Goal: Information Seeking & Learning: Learn about a topic

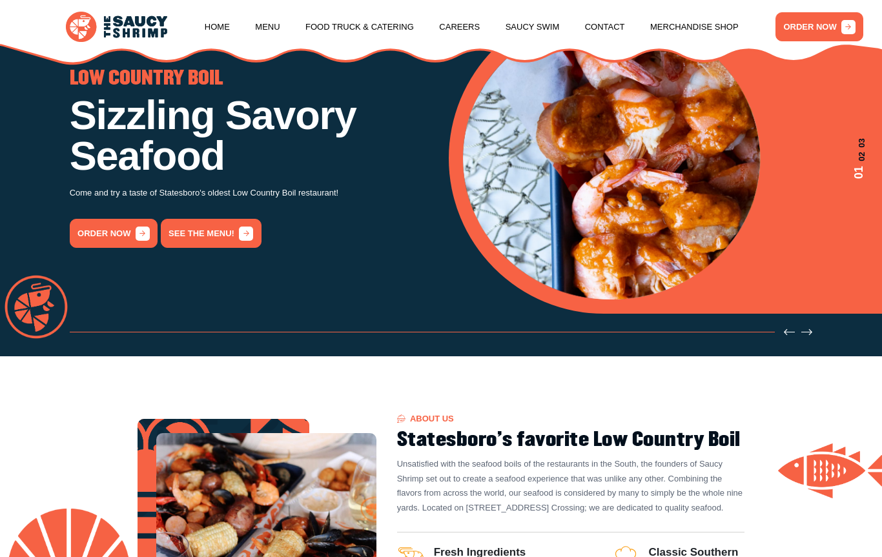
scroll to position [126, 0]
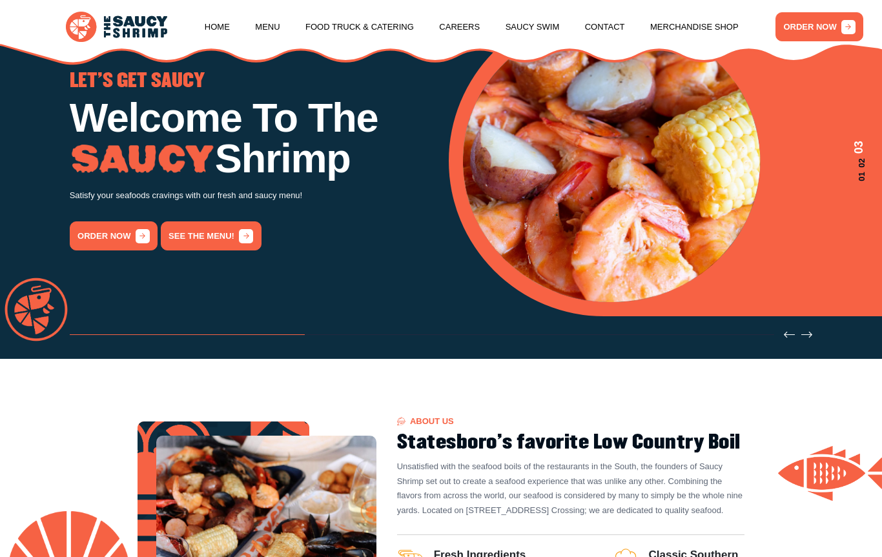
click at [202, 240] on link "See the menu!" at bounding box center [211, 235] width 101 height 29
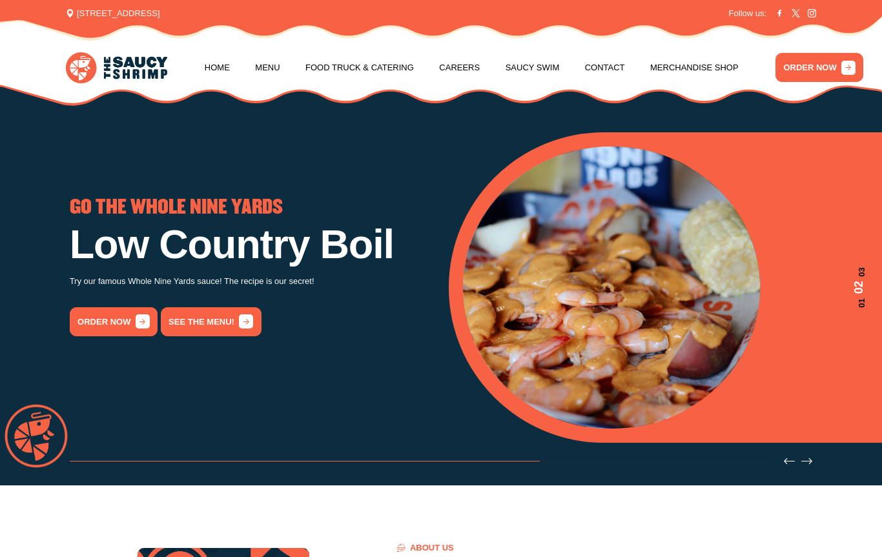
click at [199, 326] on link "See the menu!" at bounding box center [211, 321] width 101 height 29
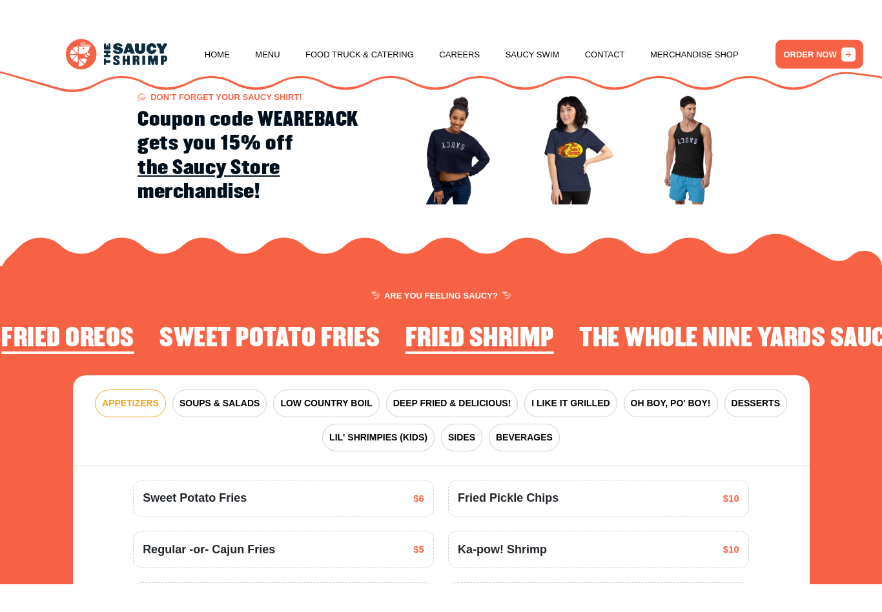
scroll to position [1389, 0]
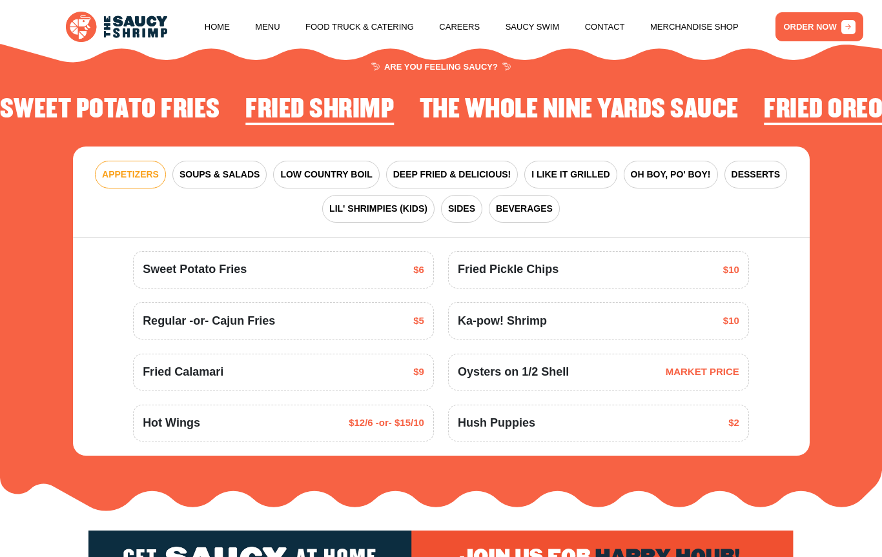
click at [319, 172] on span "LOW COUNTRY BOIL" at bounding box center [326, 175] width 92 height 14
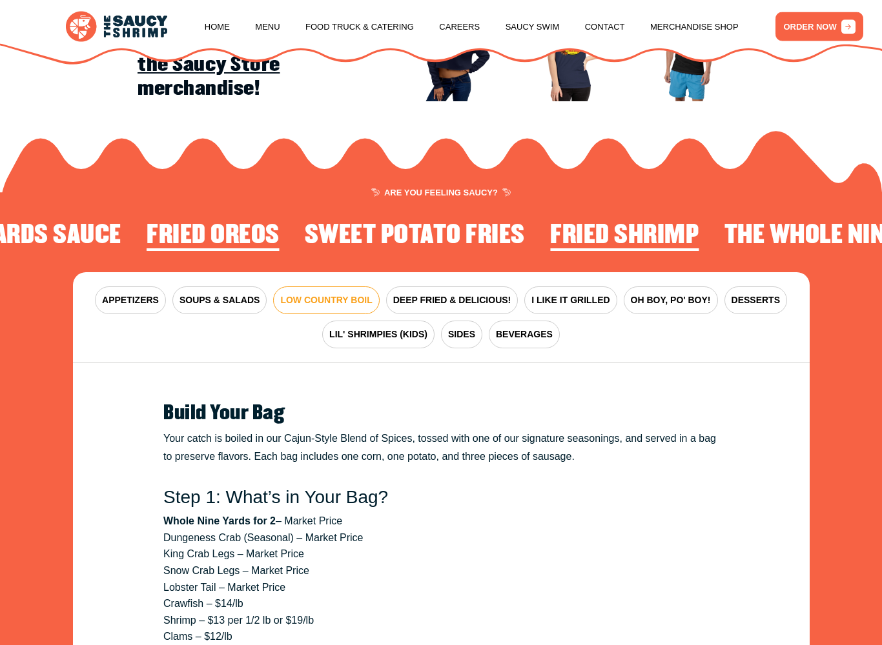
scroll to position [1273, 0]
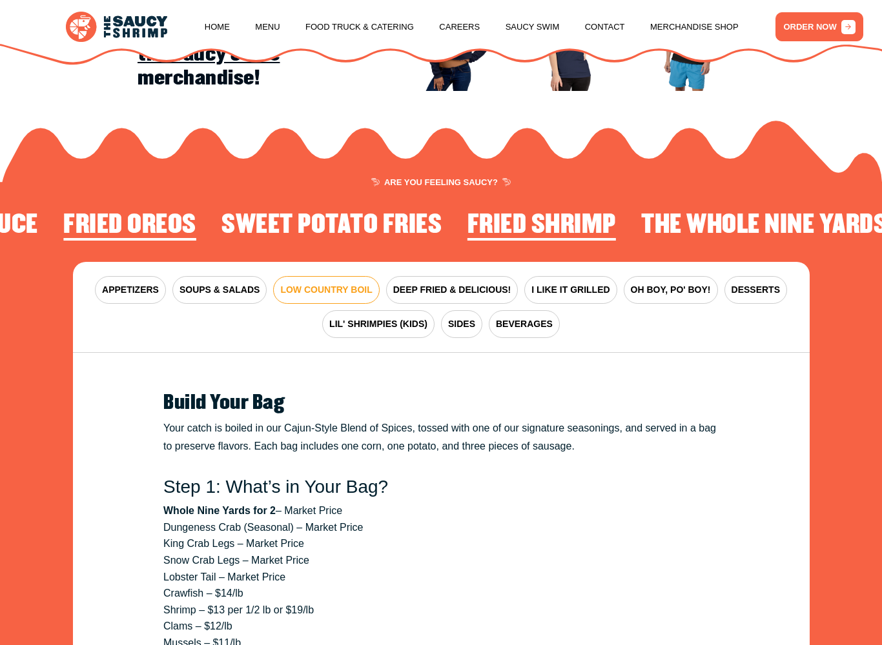
click at [412, 292] on span "DEEP FRIED & DELICIOUS!" at bounding box center [452, 290] width 118 height 14
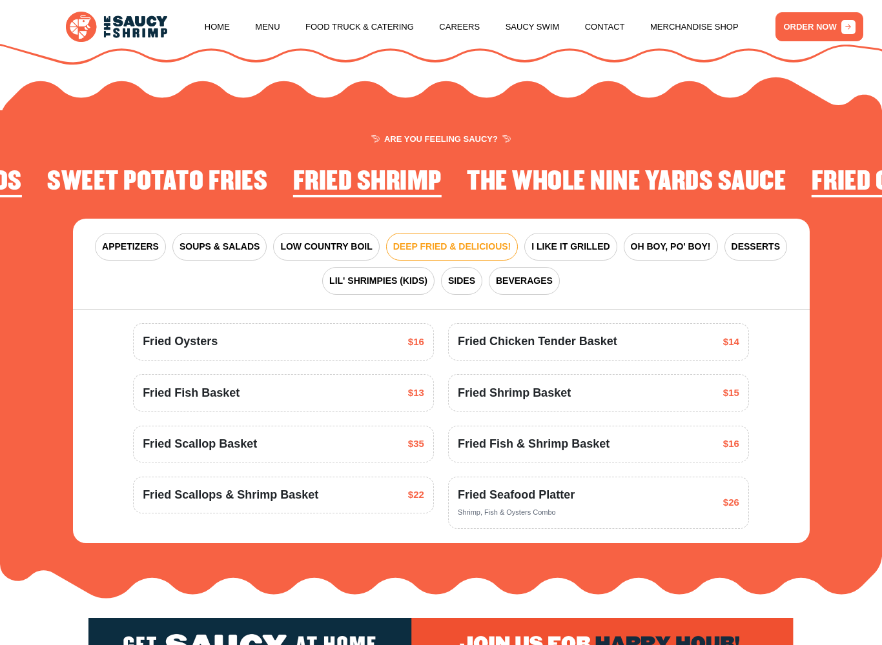
scroll to position [1318, 0]
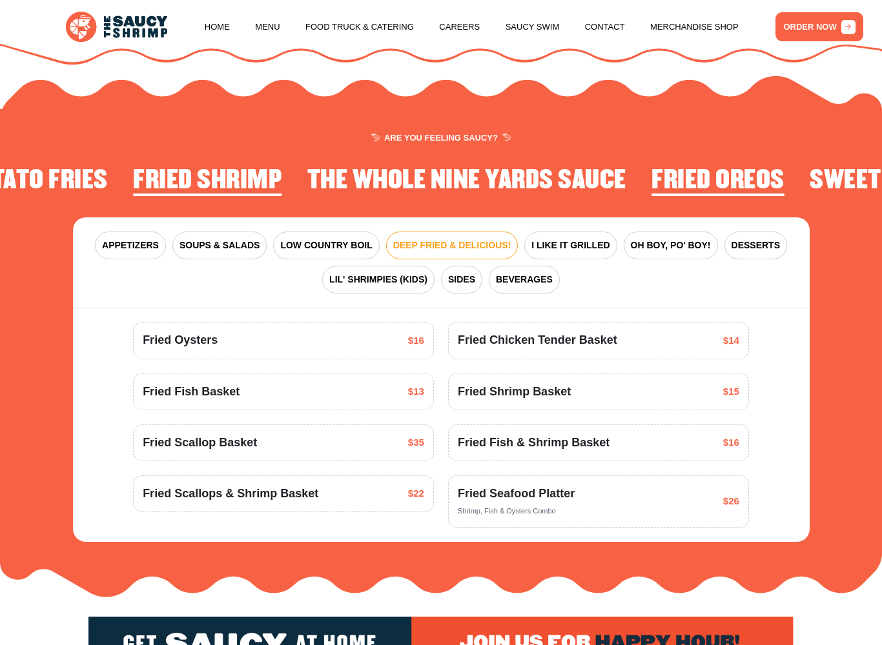
click at [156, 394] on span "Fried Fish Basket" at bounding box center [191, 391] width 97 height 17
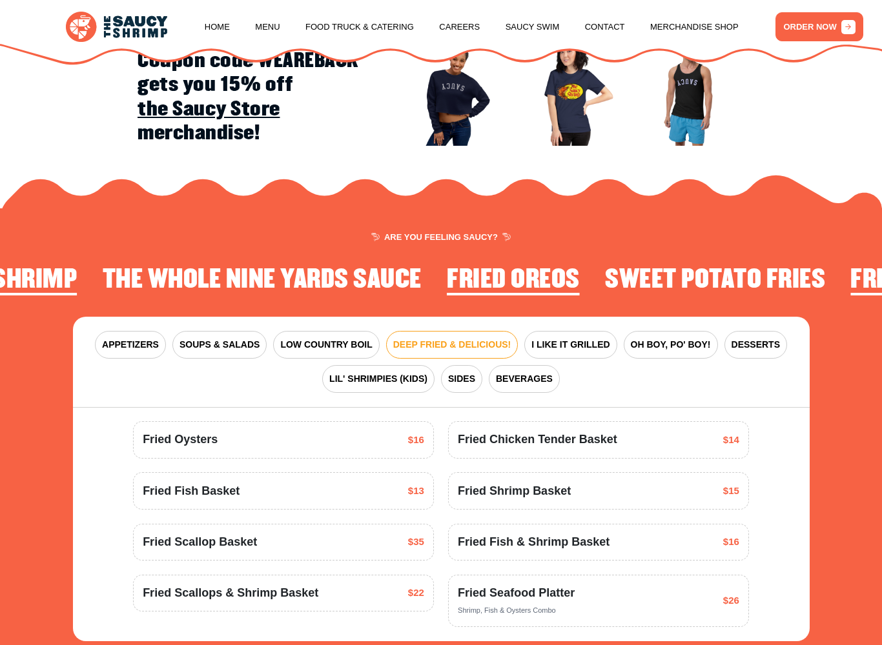
scroll to position [1233, 0]
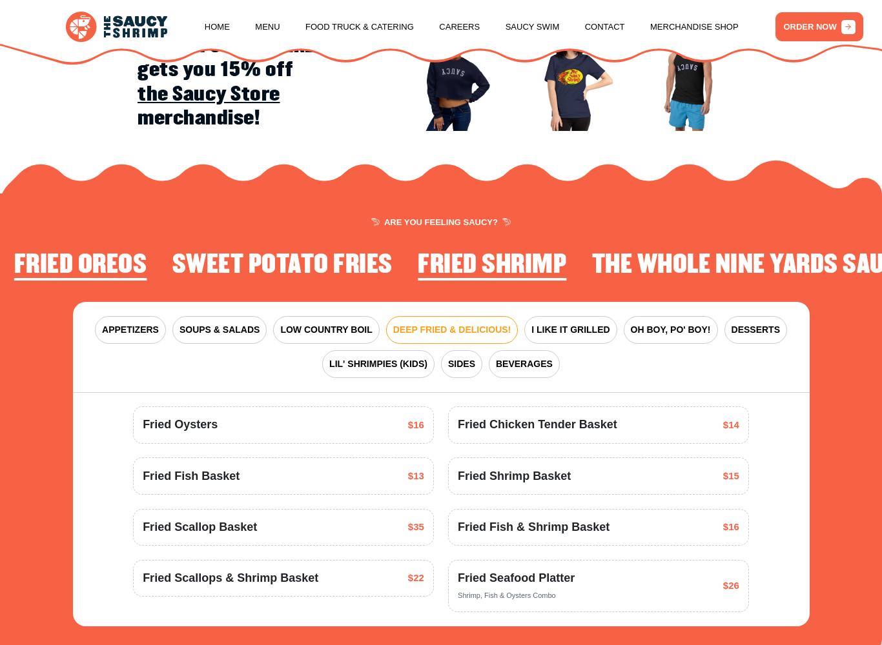
click at [568, 333] on button "I LIKE IT GRILLED" at bounding box center [570, 330] width 92 height 28
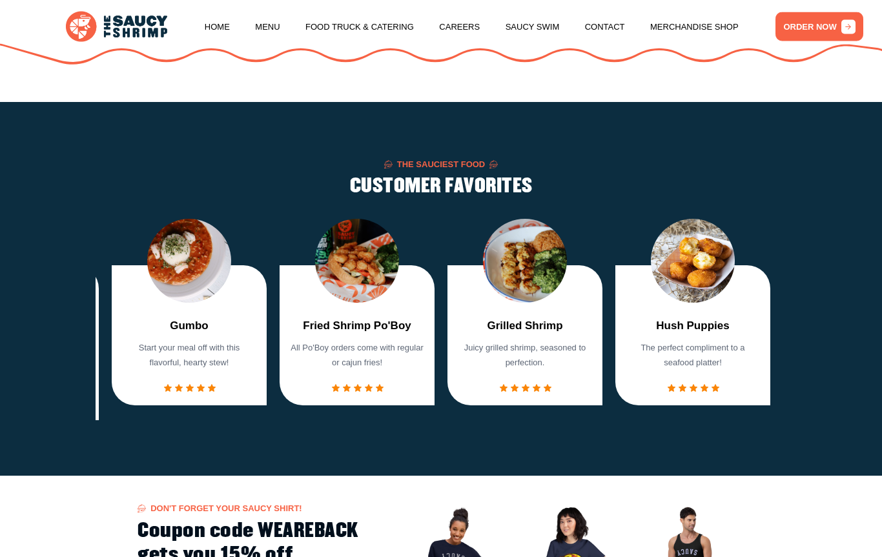
scroll to position [742, 0]
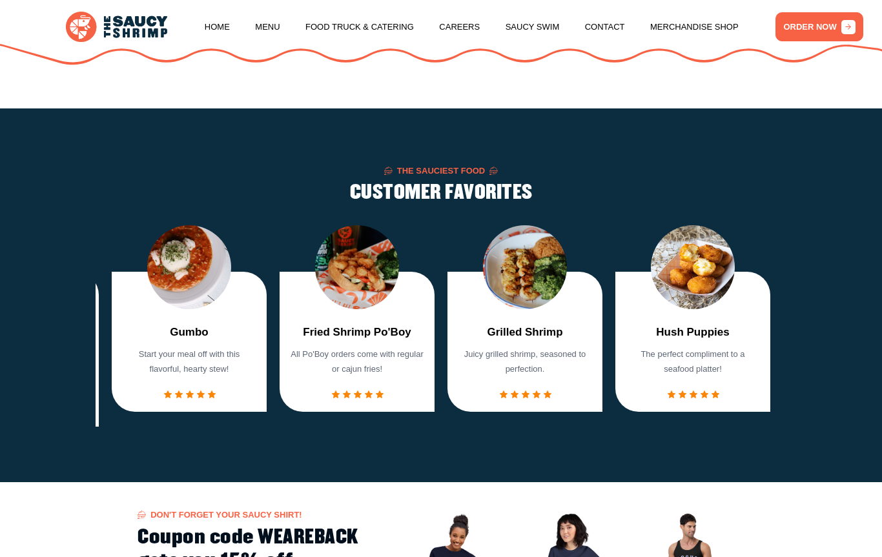
click at [76, 324] on section "The Sauciest Food CUSTOMER FAVORITES Fried Shrimp Basket Crispy fried shrimp. T…" at bounding box center [441, 295] width 882 height 374
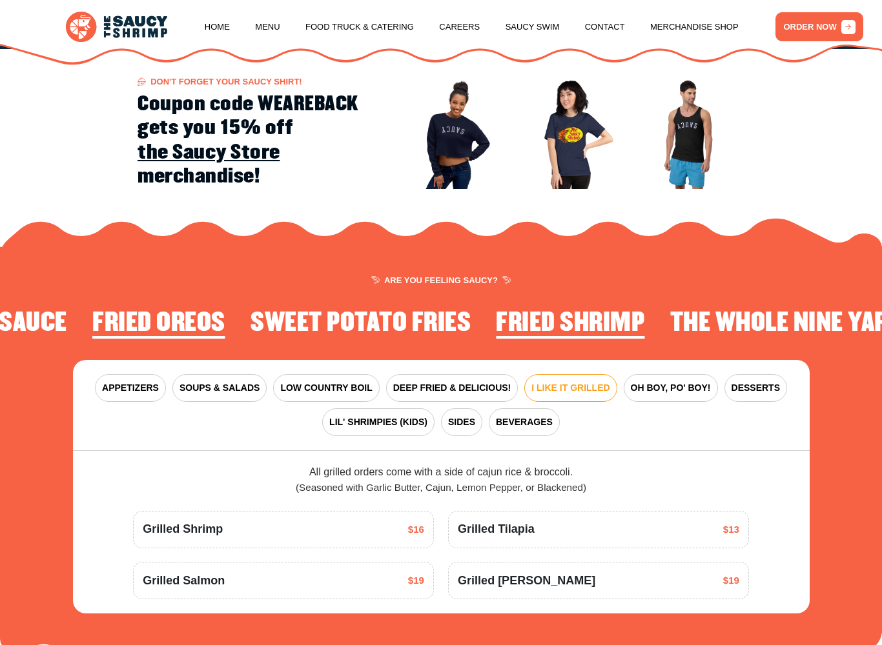
scroll to position [1190, 0]
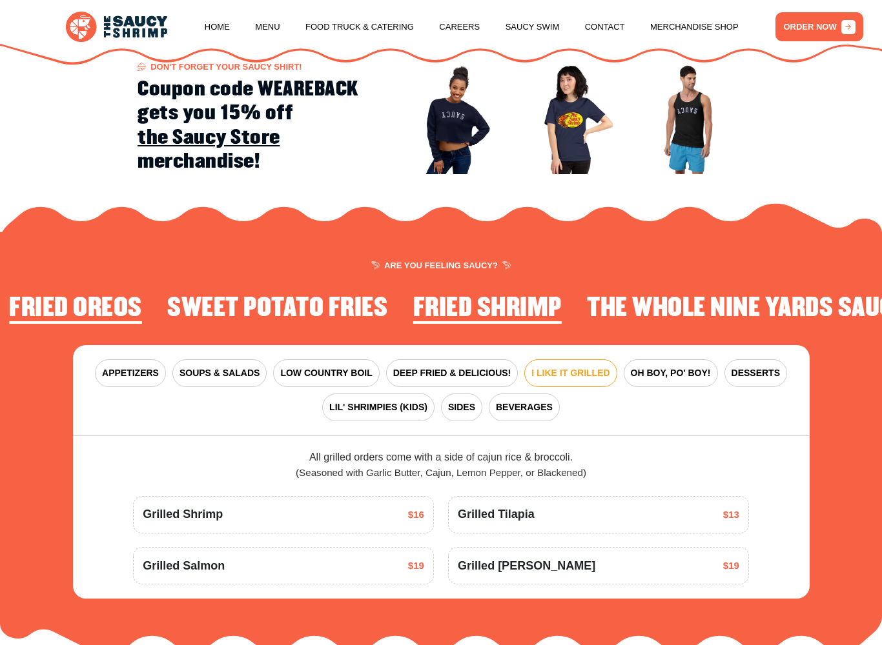
click at [208, 376] on button "SOUPS & SALADS" at bounding box center [219, 373] width 94 height 28
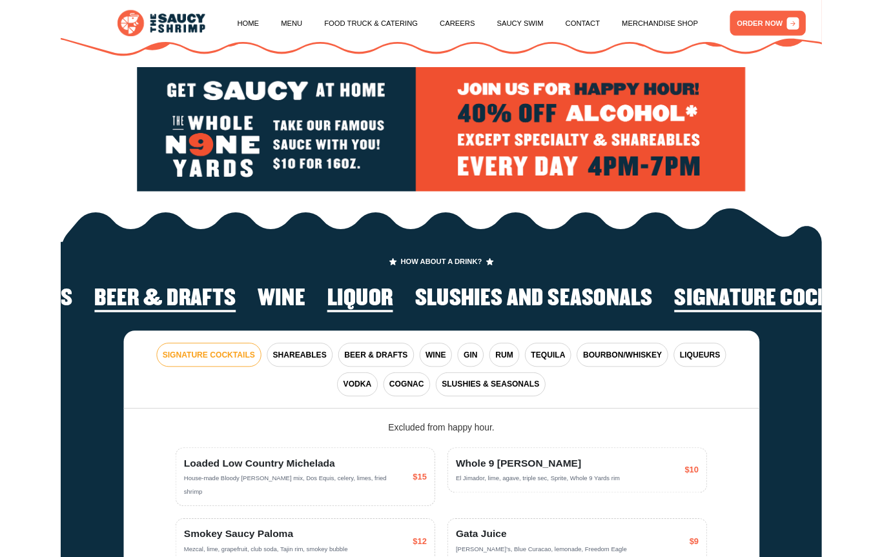
scroll to position [1872, 0]
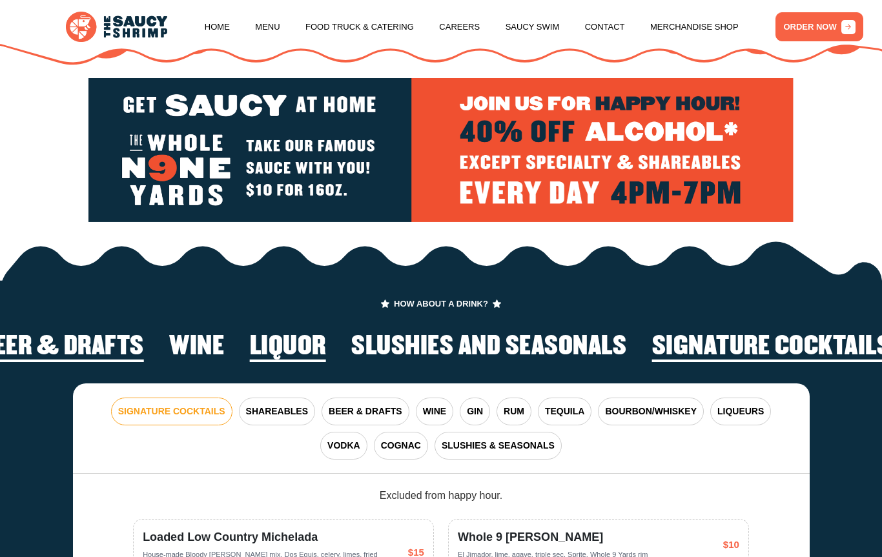
click at [350, 409] on span "BEER & DRAFTS" at bounding box center [365, 412] width 74 height 14
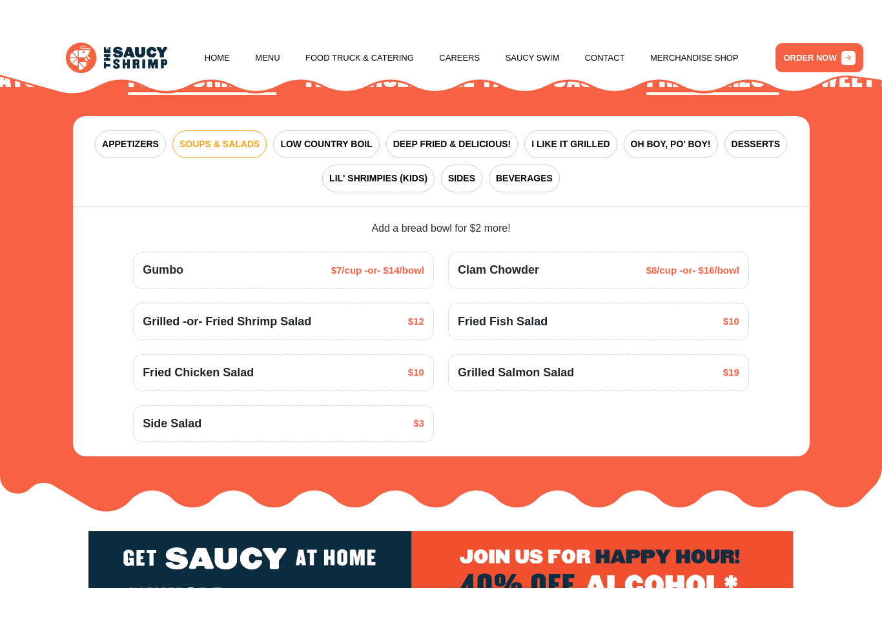
scroll to position [1448, 0]
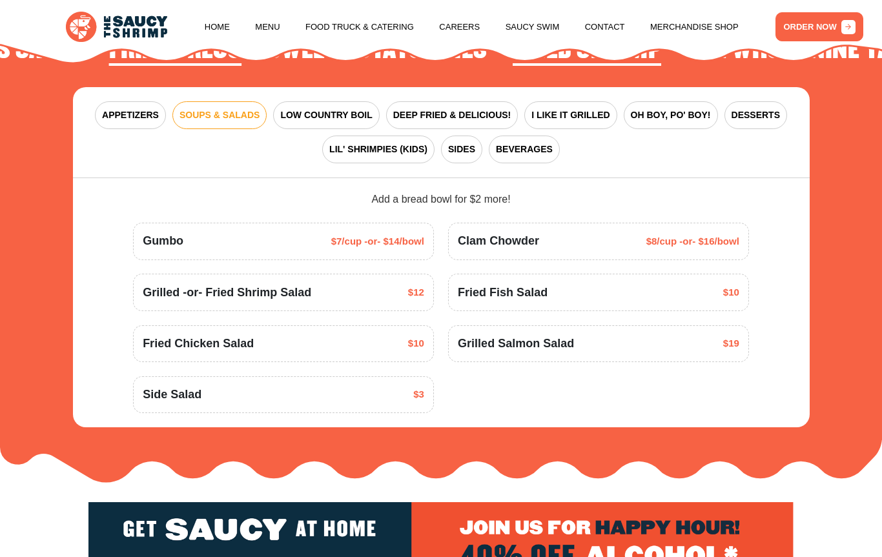
click at [667, 118] on button "OH BOY, PO' BOY!" at bounding box center [670, 115] width 94 height 28
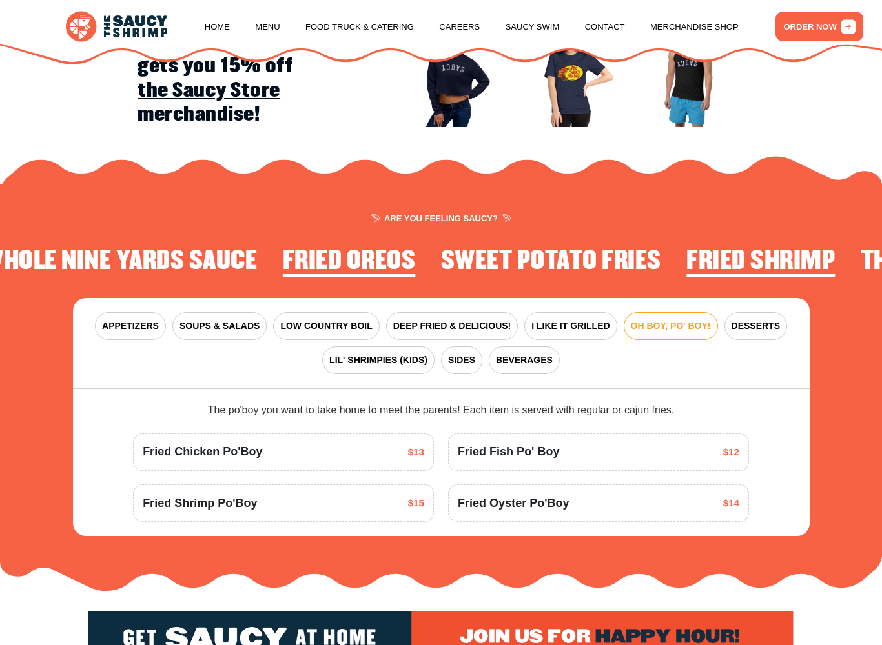
scroll to position [1258, 0]
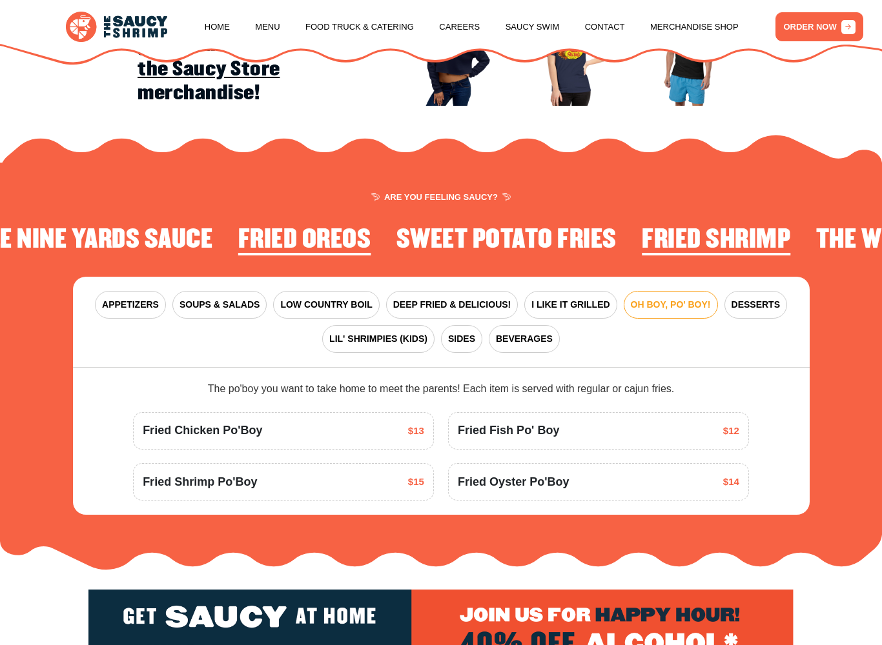
click at [578, 307] on span "I LIKE IT GRILLED" at bounding box center [570, 305] width 78 height 14
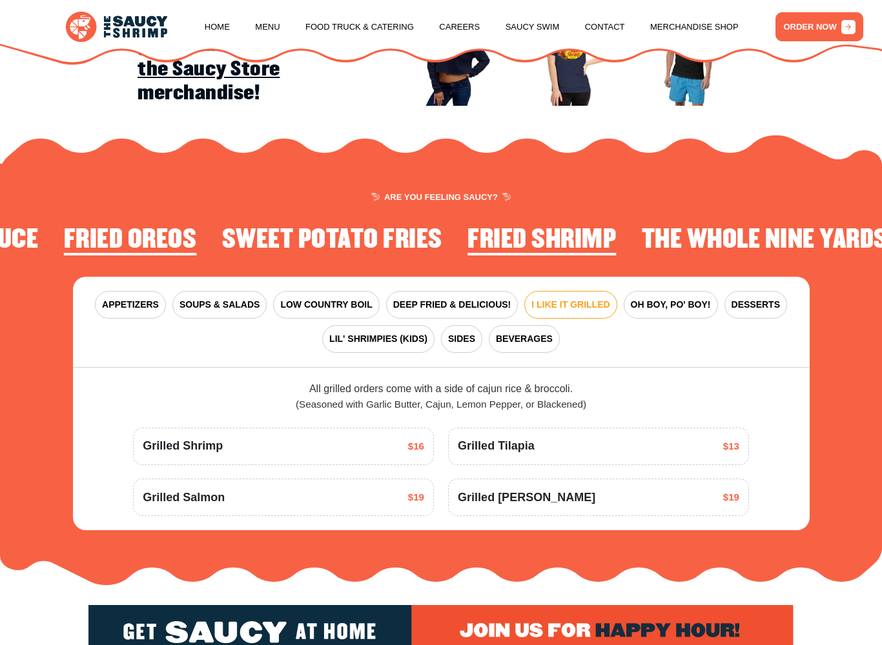
click at [351, 444] on div "Grilled Shrimp $16" at bounding box center [283, 446] width 281 height 17
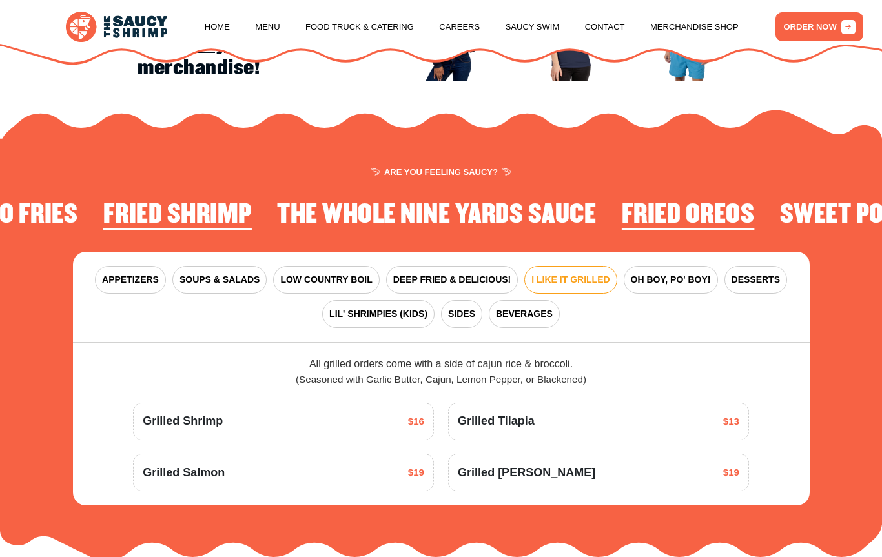
scroll to position [1277, 0]
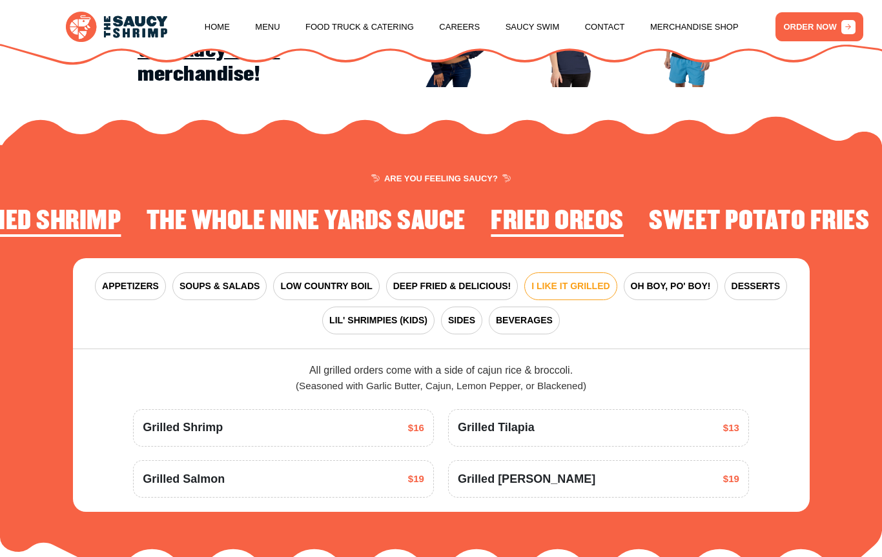
click at [406, 280] on span "DEEP FRIED & DELICIOUS!" at bounding box center [452, 286] width 118 height 14
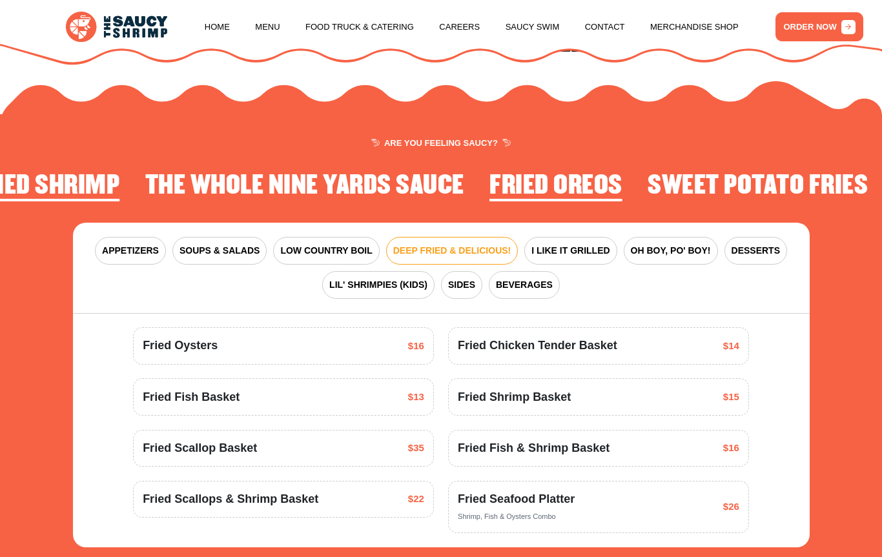
scroll to position [1275, 0]
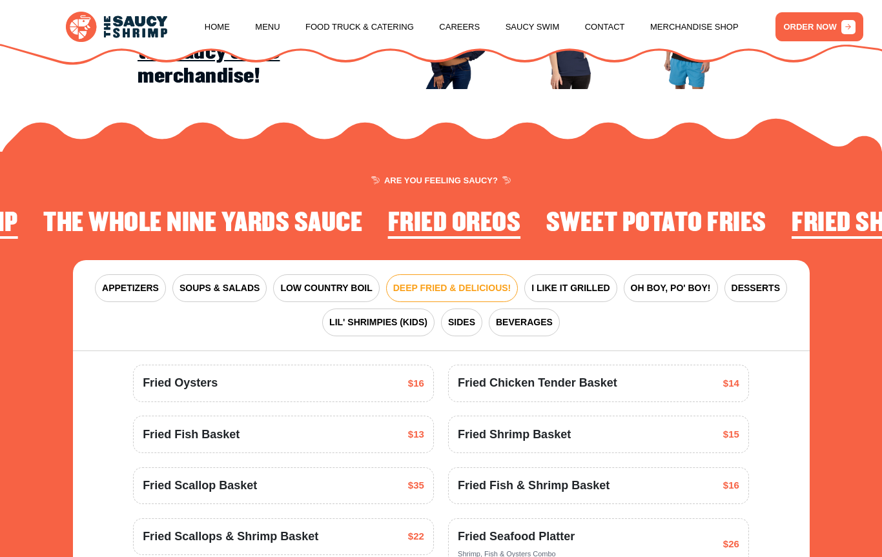
click at [580, 281] on span "I LIKE IT GRILLED" at bounding box center [570, 288] width 78 height 14
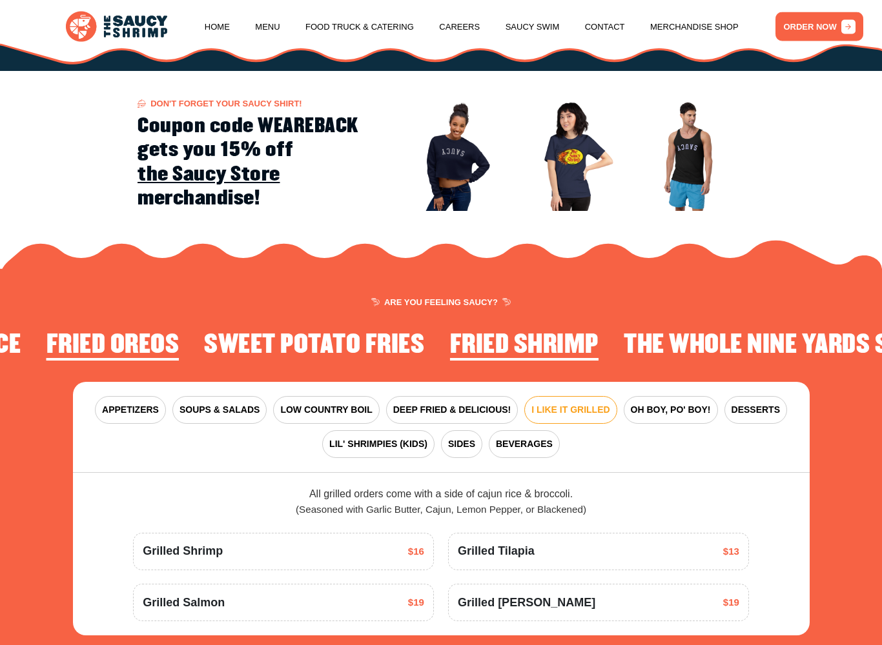
scroll to position [1158, 0]
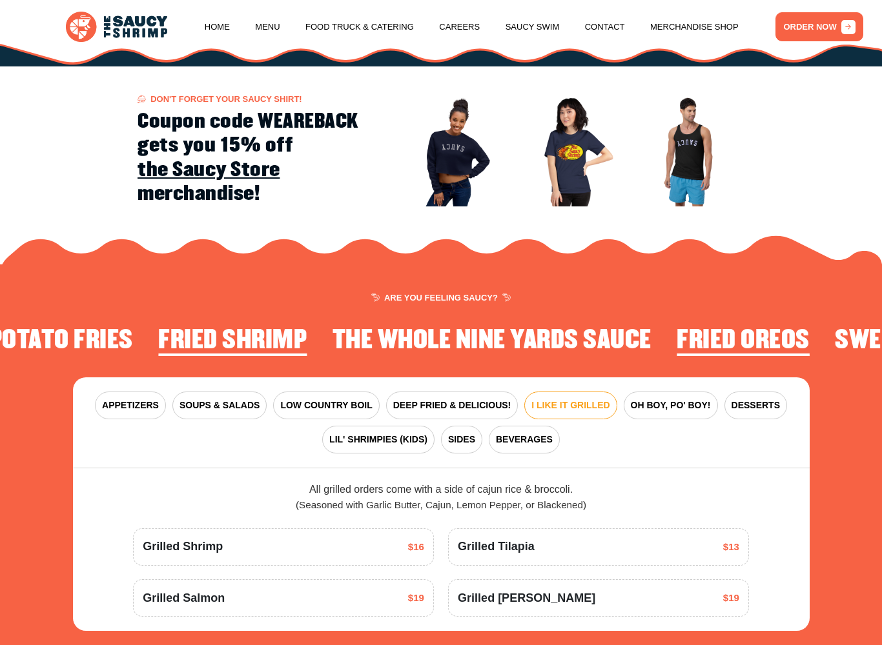
click at [460, 434] on span "SIDES" at bounding box center [461, 440] width 27 height 14
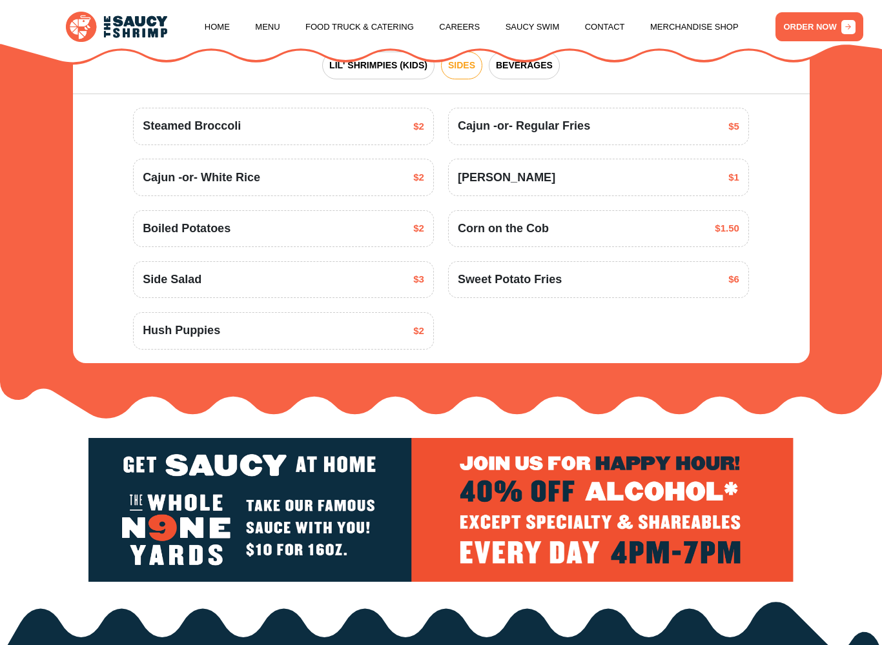
scroll to position [1541, 0]
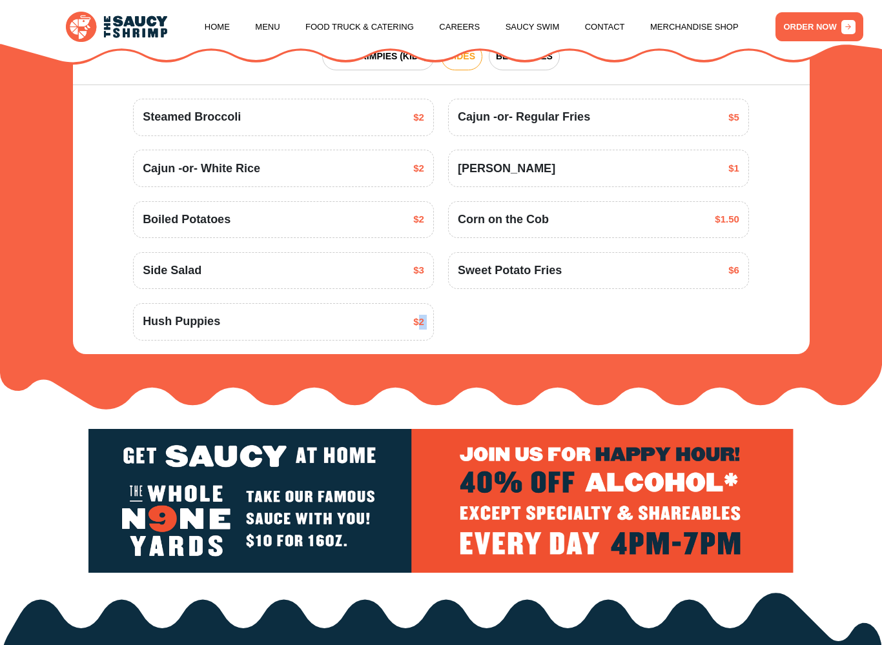
click at [50, 357] on section "ARE YOU FEELING SAUCY? Fried Shrimp The Whole Nine Yards Sauce Fried Oreos Swee…" at bounding box center [441, 131] width 882 height 558
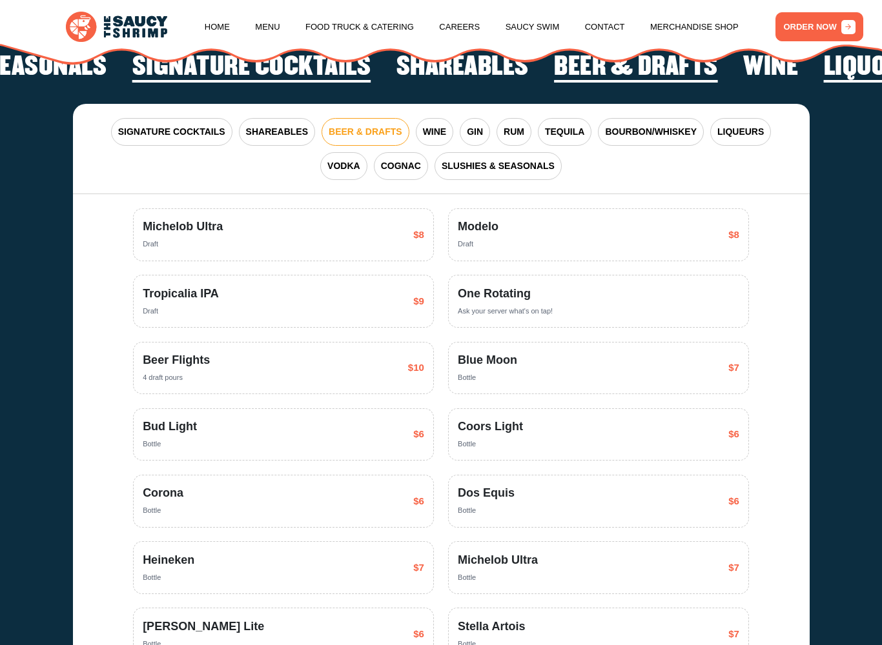
scroll to position [2171, 0]
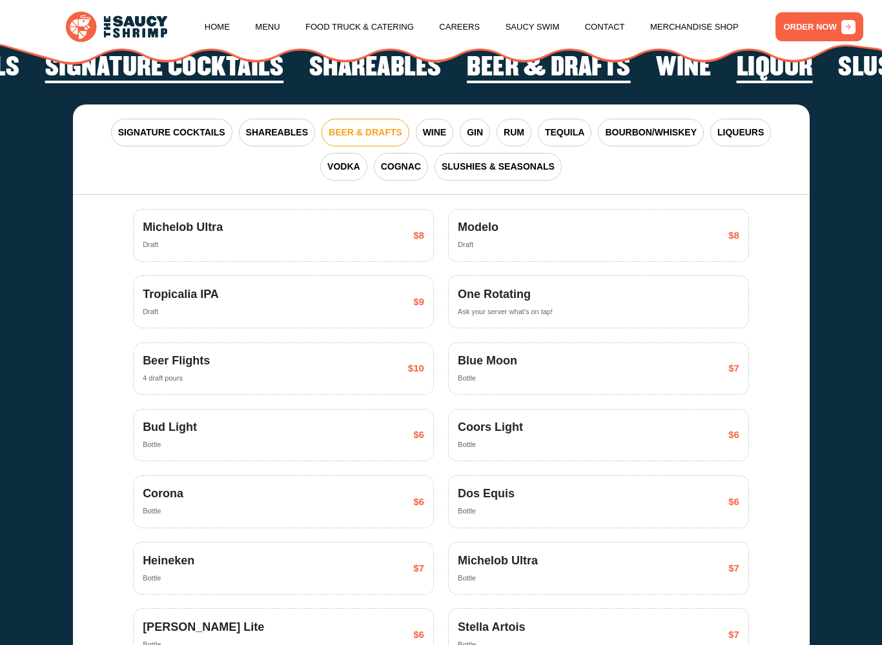
click at [341, 172] on button "VODKA" at bounding box center [343, 167] width 47 height 28
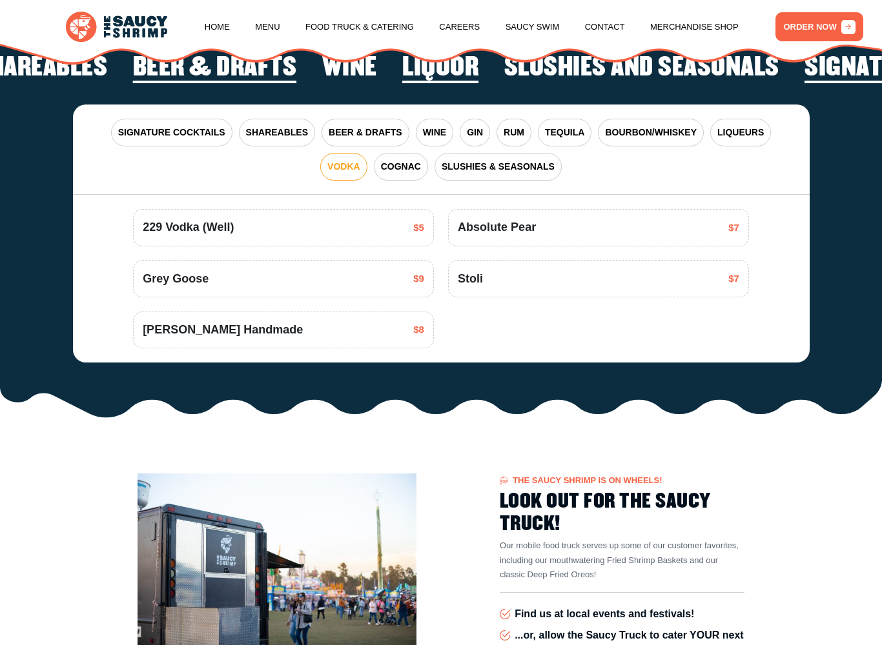
click at [511, 166] on span "SLUSHIES & SEASONALS" at bounding box center [497, 167] width 113 height 14
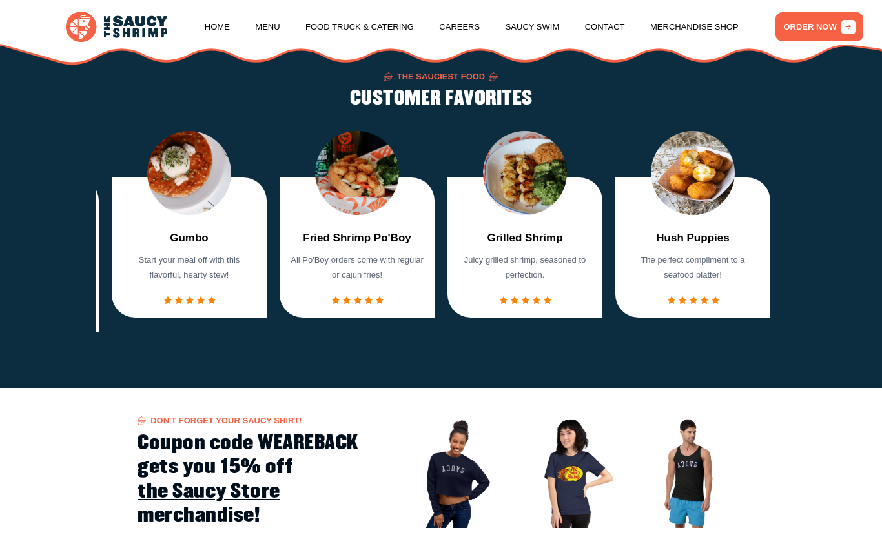
scroll to position [835, 0]
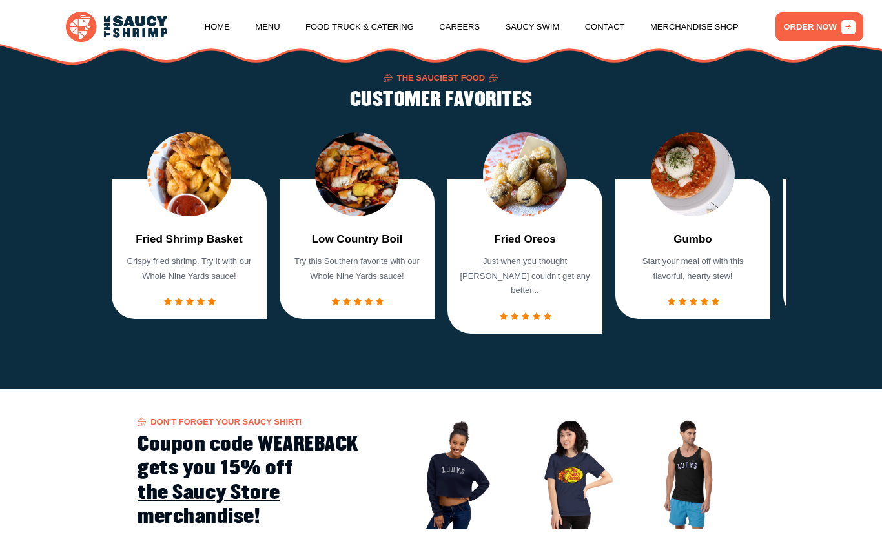
click at [221, 23] on link "Home" at bounding box center [217, 27] width 25 height 49
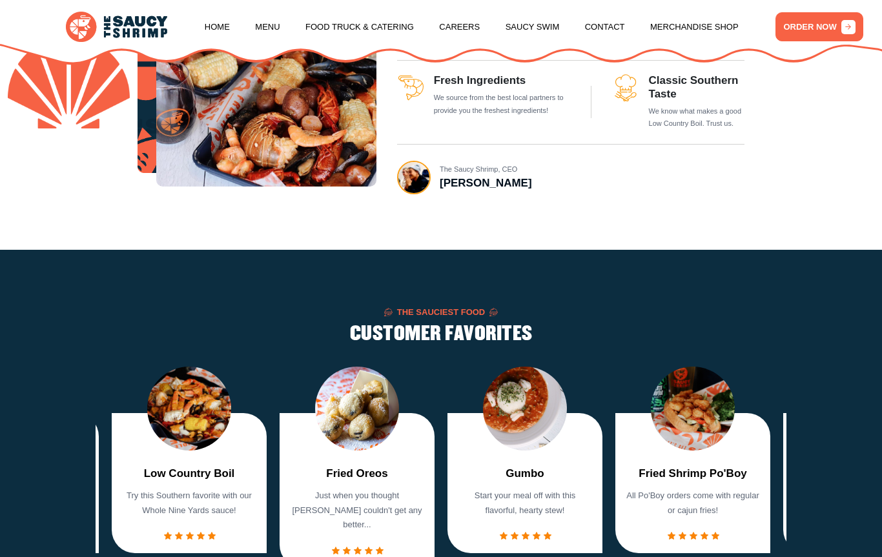
scroll to position [576, 0]
